Goal: Task Accomplishment & Management: Complete application form

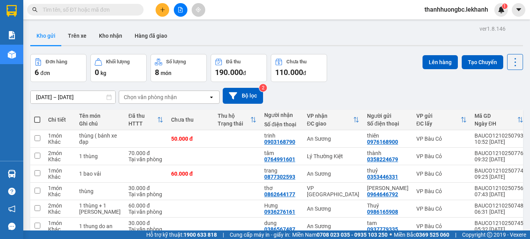
click at [92, 97] on div "ver 1.8.146 Kho gửi Trên xe Kho nhận Hàng đã giao Đơn hàng 6 đơn Khối lượng 0 k…" at bounding box center [276, 142] width 499 height 239
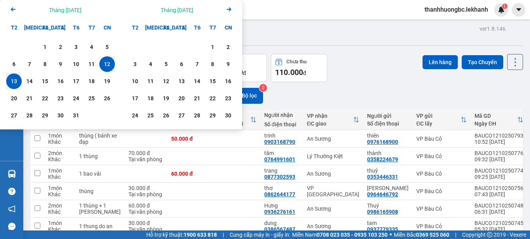
click at [14, 79] on div "13" at bounding box center [14, 80] width 11 height 9
type input "13/10/2025 – 13/10/2025"
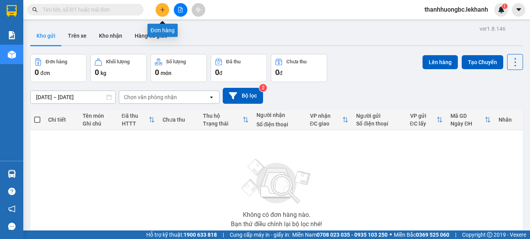
click at [165, 12] on icon "plus" at bounding box center [162, 9] width 5 height 5
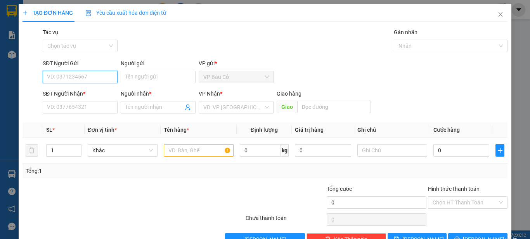
click at [90, 71] on input "SĐT Người Gửi" at bounding box center [80, 77] width 75 height 12
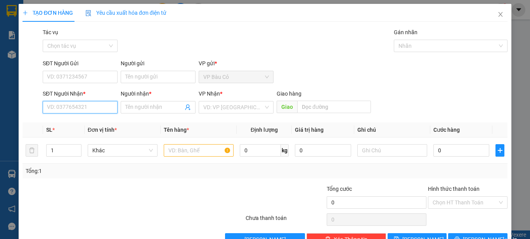
click at [84, 109] on input "SĐT Người Nhận *" at bounding box center [80, 107] width 75 height 12
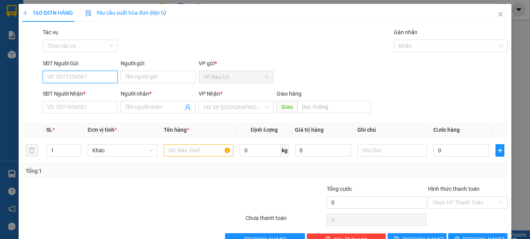
click at [86, 75] on input "SĐT Người Gửi" at bounding box center [80, 77] width 75 height 12
type input "0965520044"
click at [68, 96] on div "0965520044 - nghiệp" at bounding box center [79, 92] width 65 height 9
type input "nghiệp"
type input "0965520044"
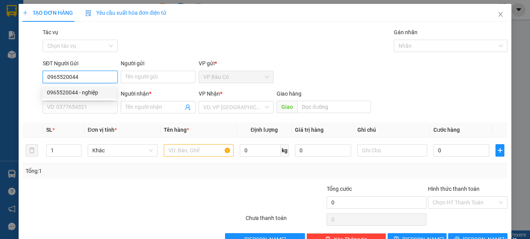
type input "nghiệp"
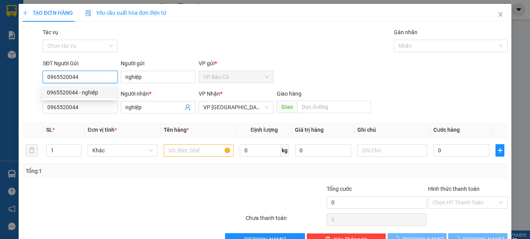
type input "30.000"
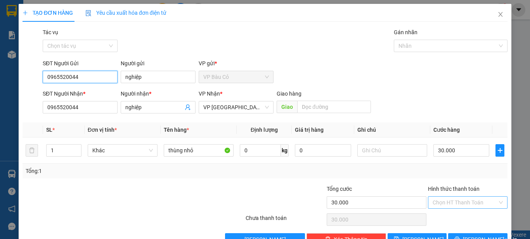
type input "0965520044"
click at [461, 204] on input "Hình thức thanh toán" at bounding box center [465, 202] width 65 height 12
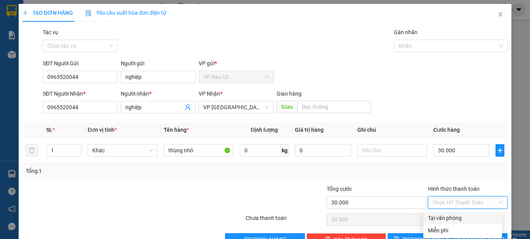
click at [449, 213] on div "Tại văn phòng" at bounding box center [462, 217] width 69 height 9
type input "0"
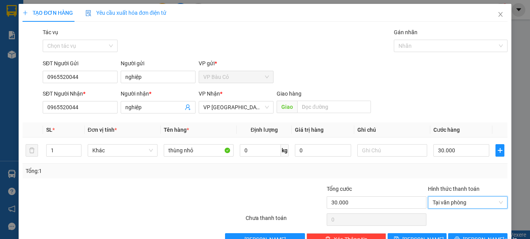
scroll to position [22, 0]
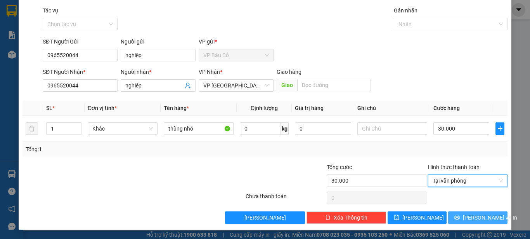
click at [476, 220] on span "Lưu và In" at bounding box center [490, 217] width 54 height 9
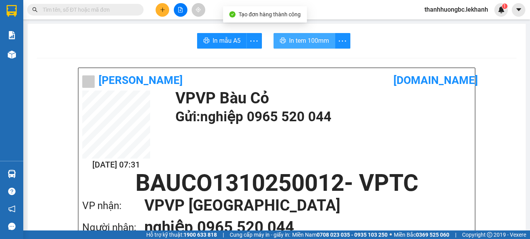
click at [311, 40] on span "In tem 100mm" at bounding box center [309, 41] width 40 height 10
